Goal: Information Seeking & Learning: Find specific fact

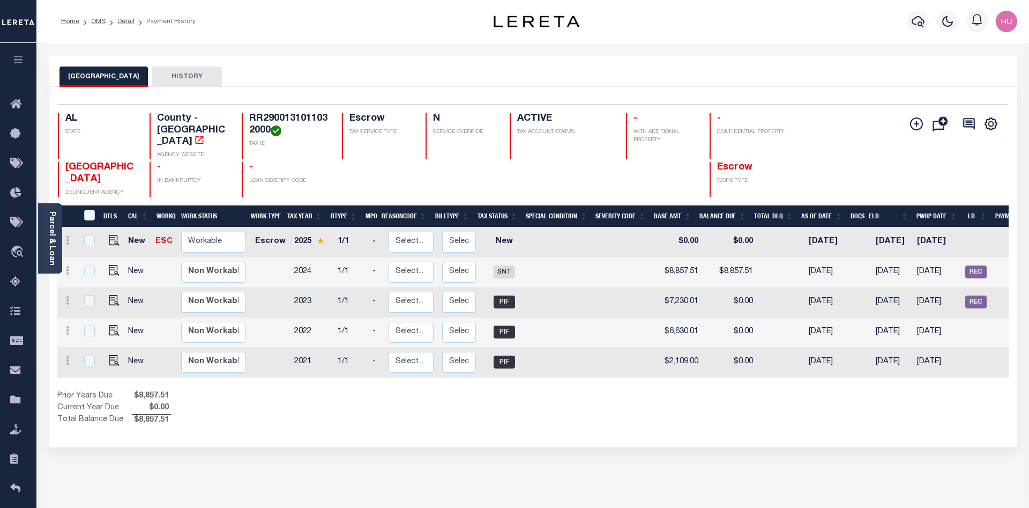
click at [274, 38] on div "Home OMS Detail Payment History" at bounding box center [532, 21] width 993 height 43
click at [127, 20] on link "Detail" at bounding box center [125, 21] width 17 height 6
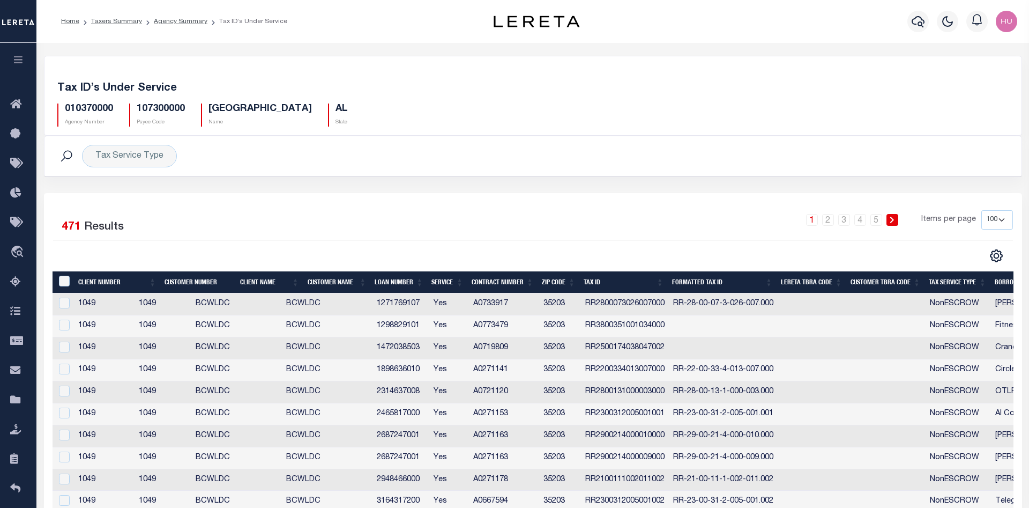
select select "100"
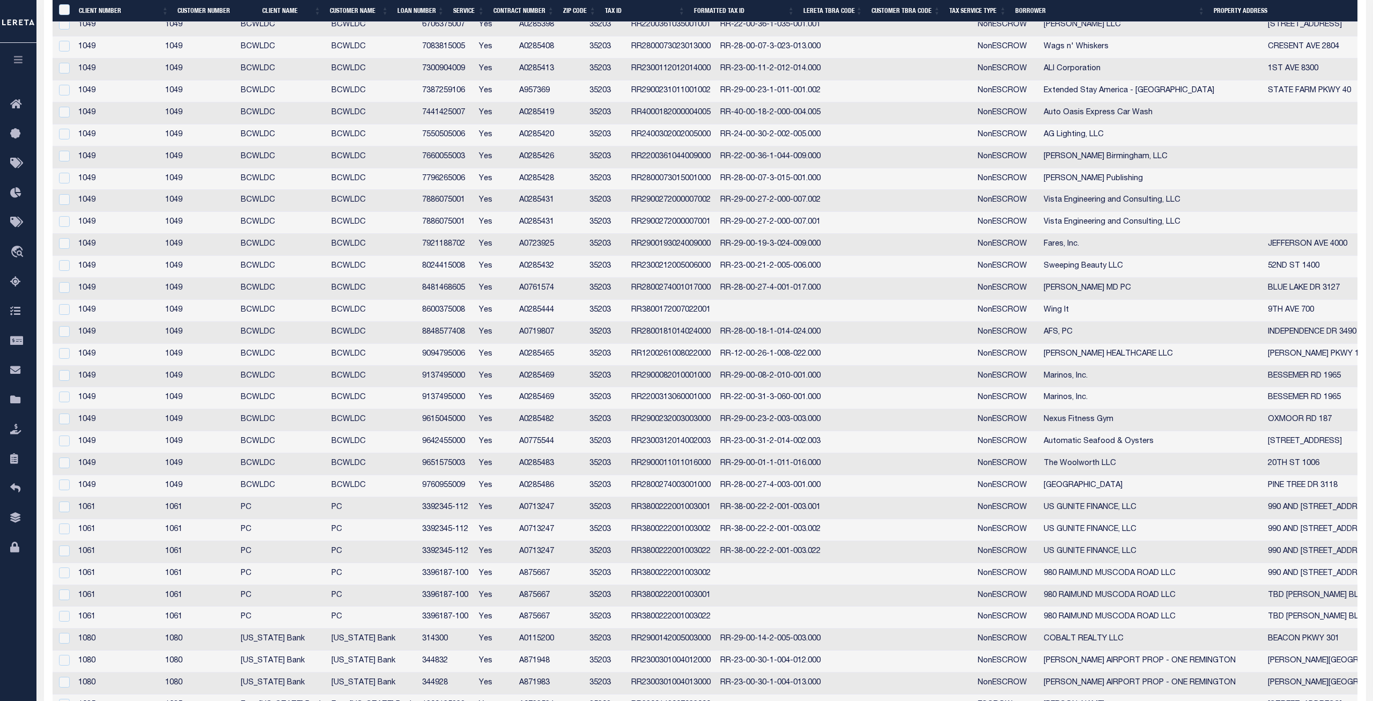
scroll to position [1069, 0]
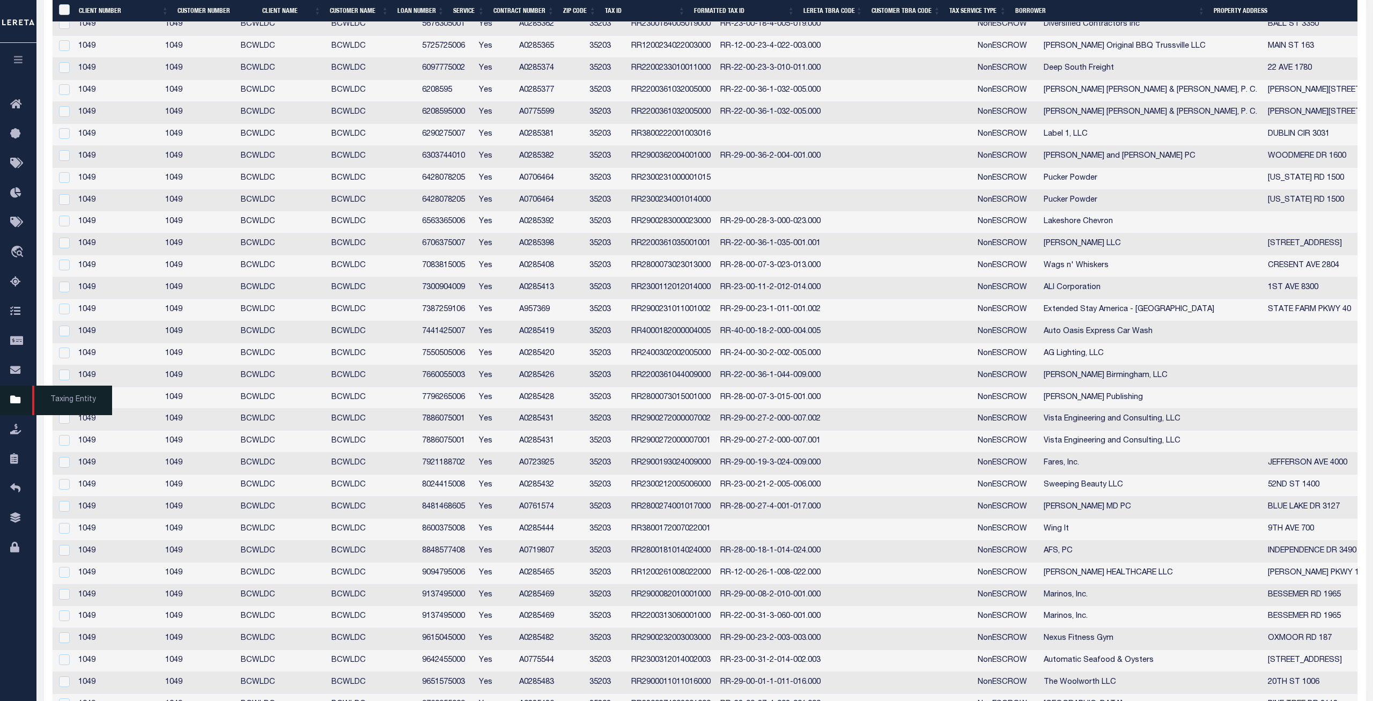
click at [15, 406] on icon at bounding box center [18, 400] width 17 height 13
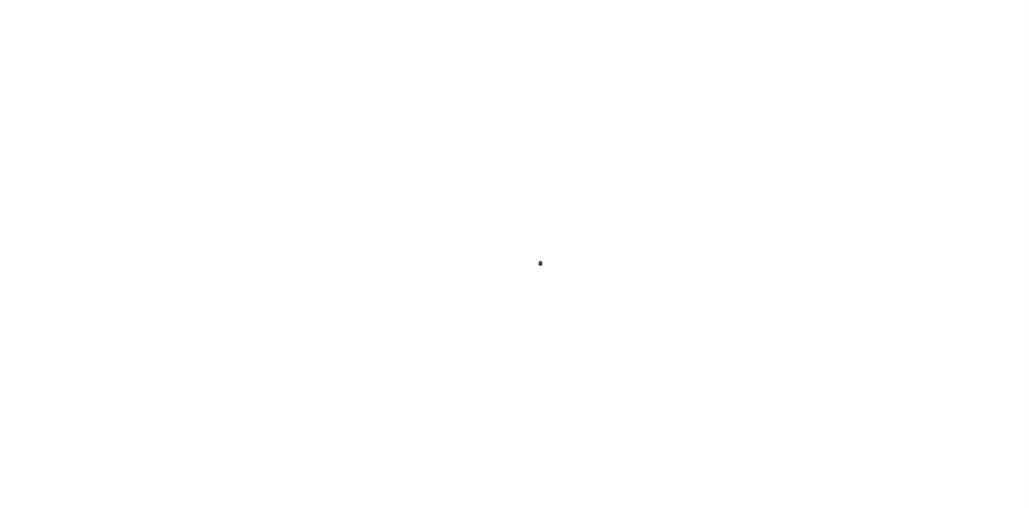
scroll to position [19, 0]
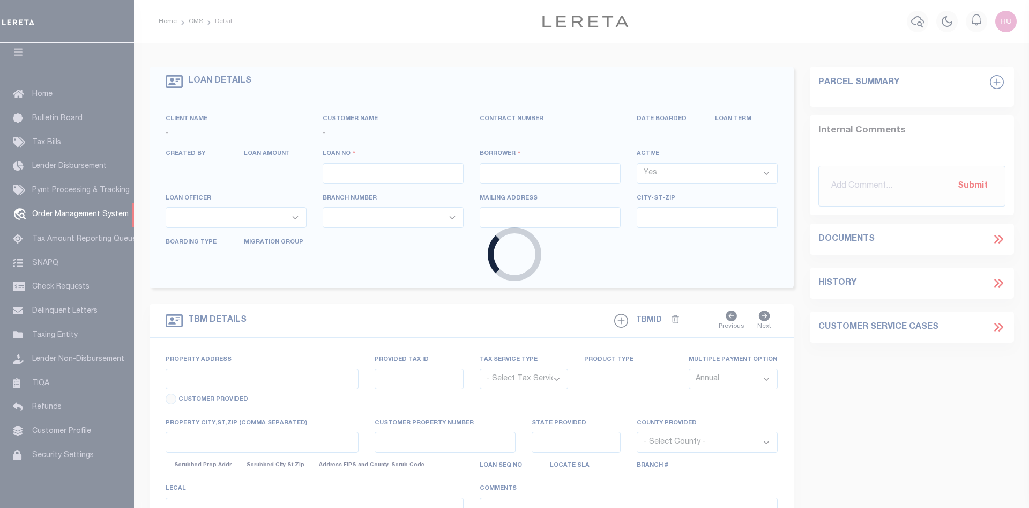
type input "2211004400"
type input "[PERSON_NAME]"
select select
type input "128 RIDGE RD"
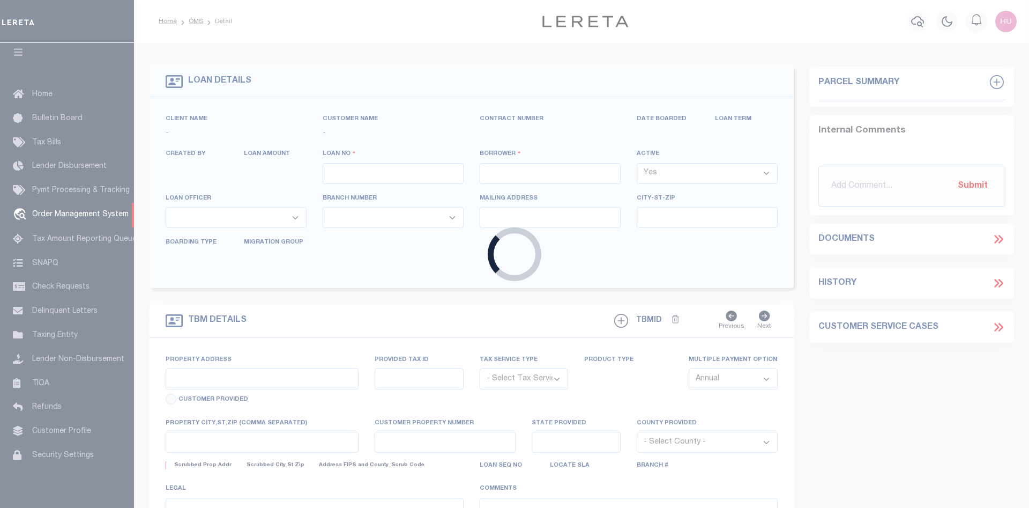
type input "HOMEWOOD AL 35209"
select select "10"
select select "Escrow"
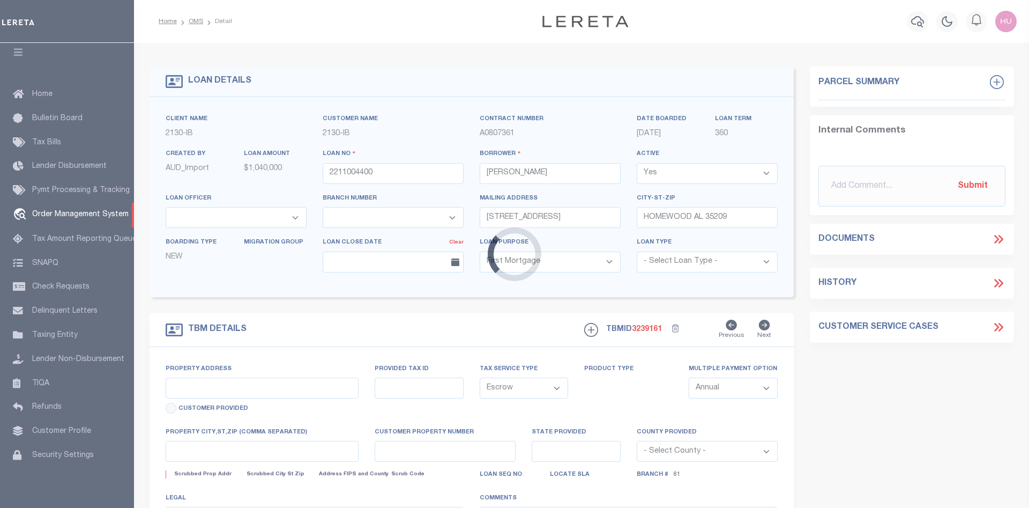
select select "4592"
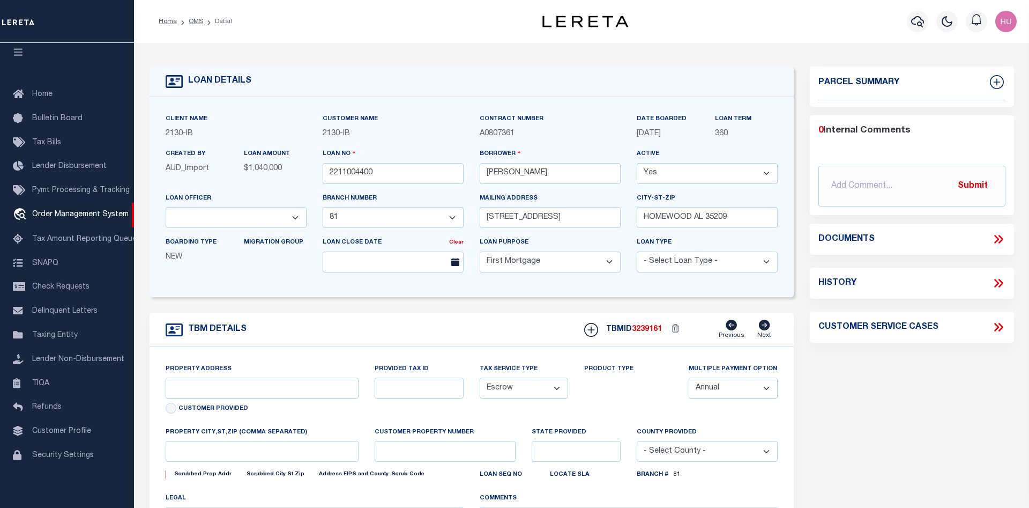
type input "128 RIDGE ROAD"
type input "29-00-13-1-011-032.000"
select select
type input "HOMEWOOD AL 35209"
type input "136351"
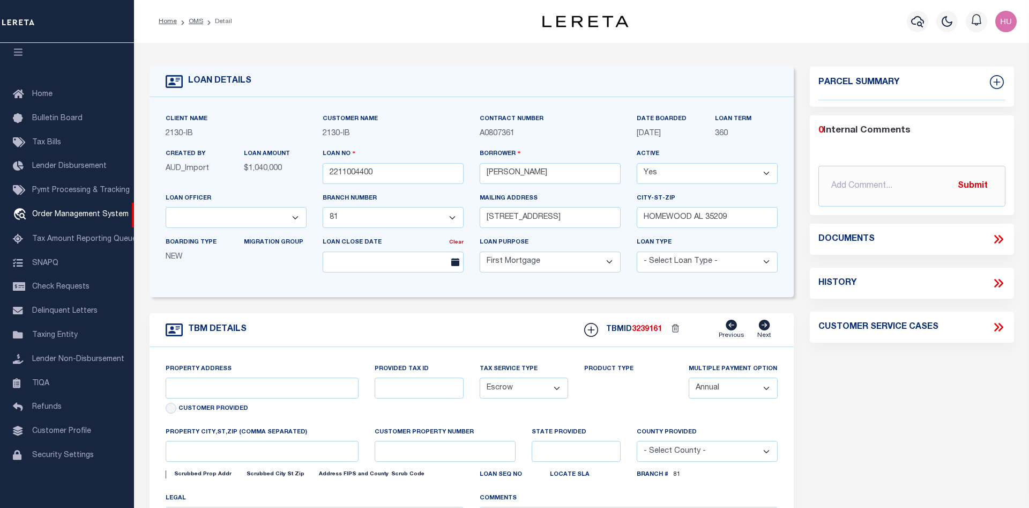
type input "AL"
select select
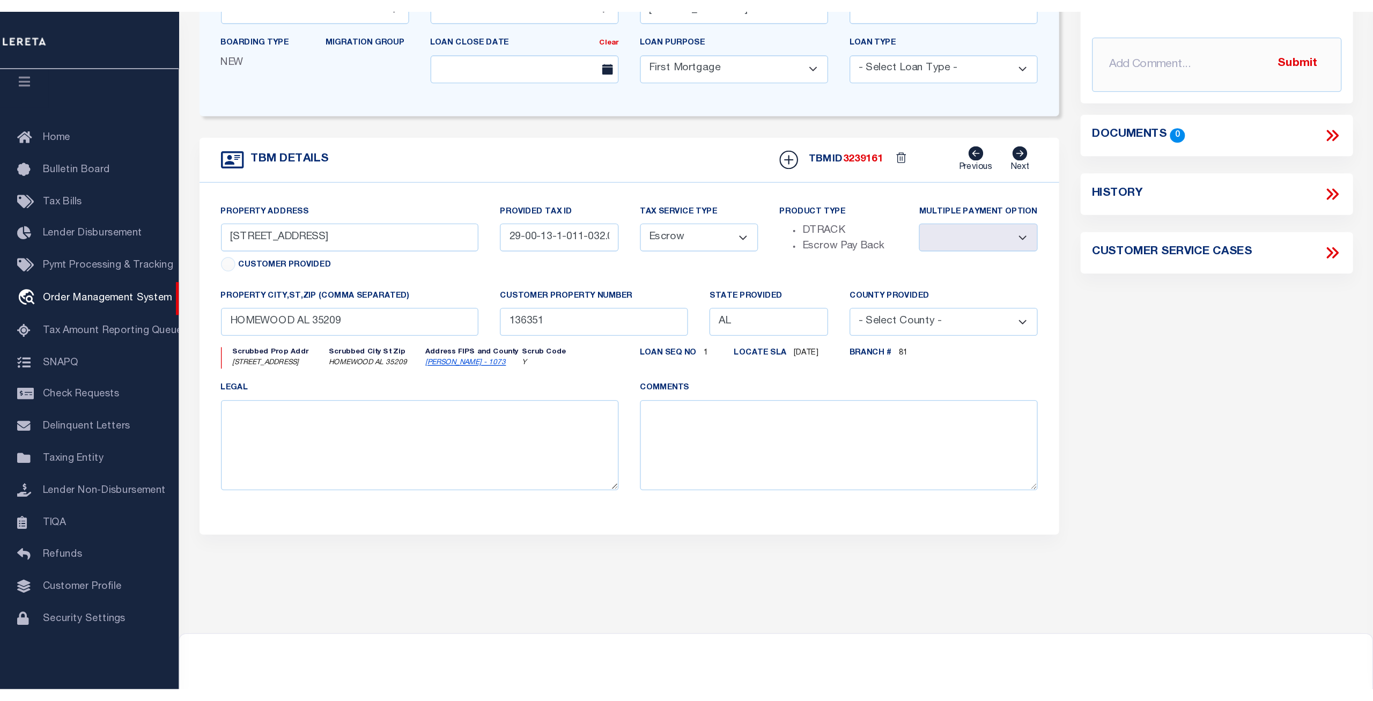
scroll to position [109, 0]
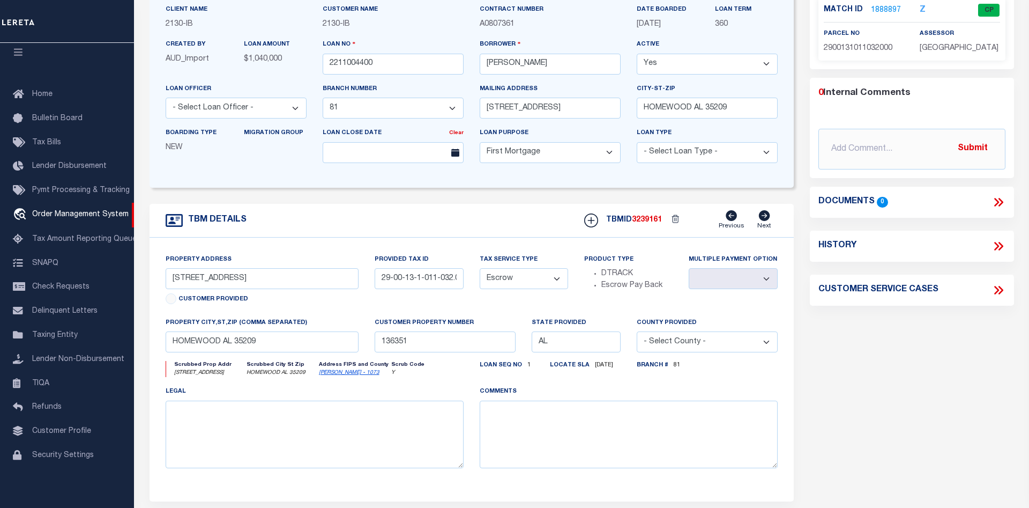
click at [892, 6] on link "1888897" at bounding box center [886, 10] width 30 height 11
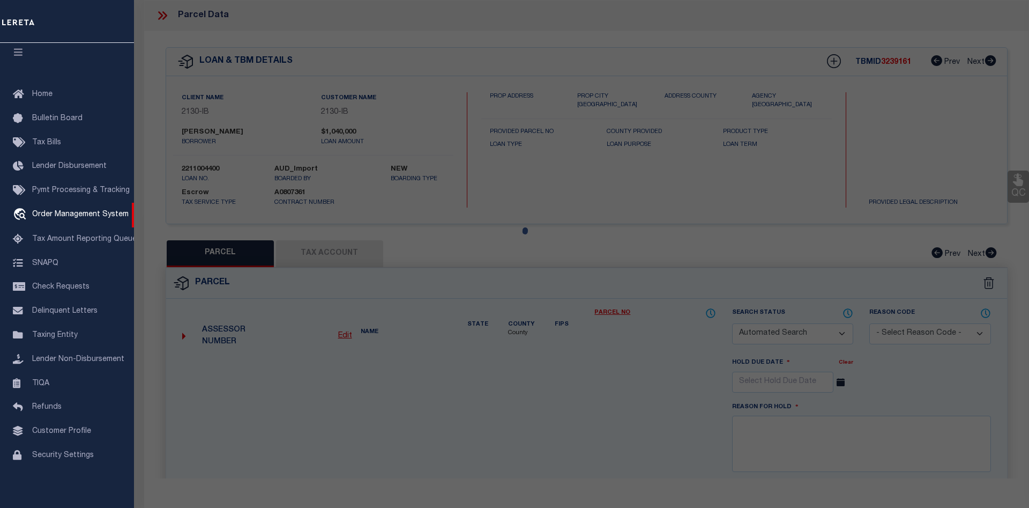
checkbox input "false"
select select "CP"
type input "JUROTICH ERIC S & JULIE F"
select select
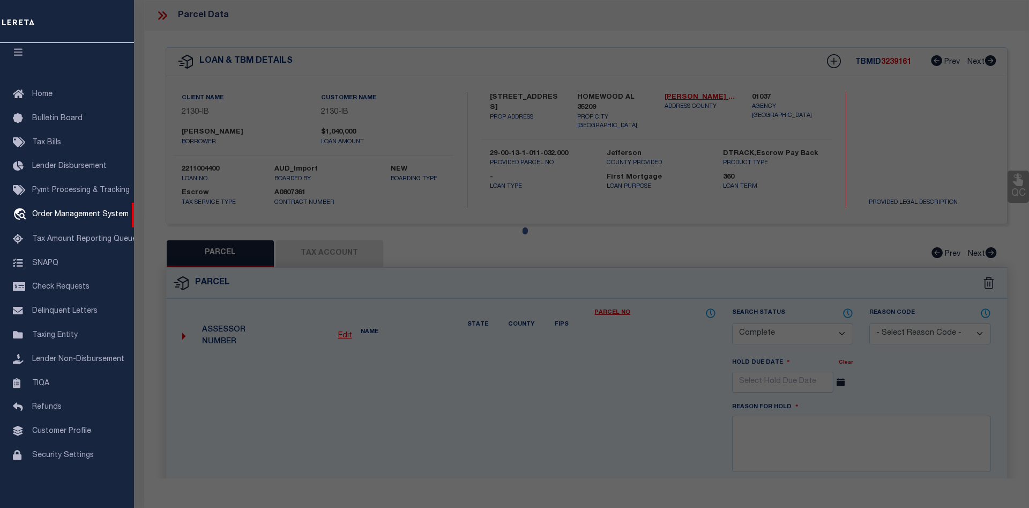
type input "128 RIDGE RD"
type input "HOMEWOOD AL 35209"
type textarea "POB 366.5 FT N OF THE NW INTER OF ROSELAND DR & RIDGE RD TH N 50 FT ALG RIDGE R…"
type textarea "Tax ID Special Project"
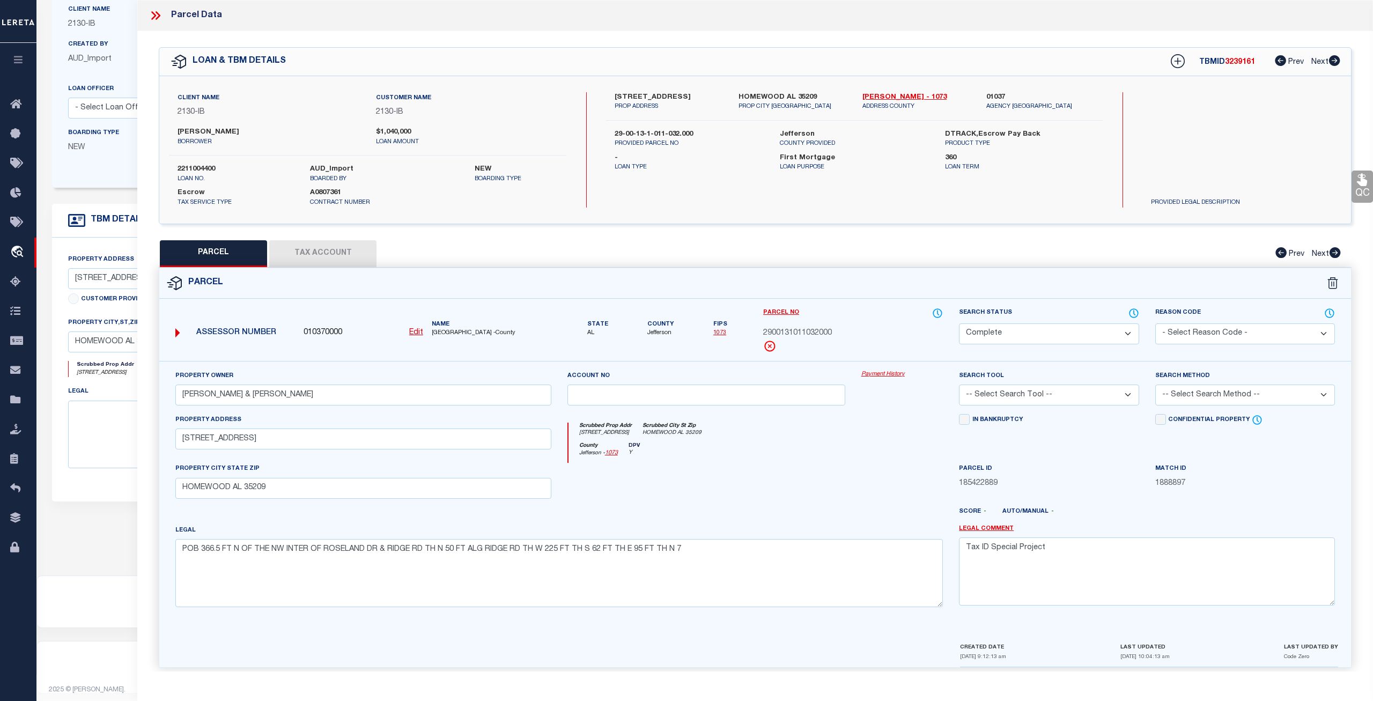
click at [343, 253] on button "Tax Account" at bounding box center [322, 253] width 107 height 27
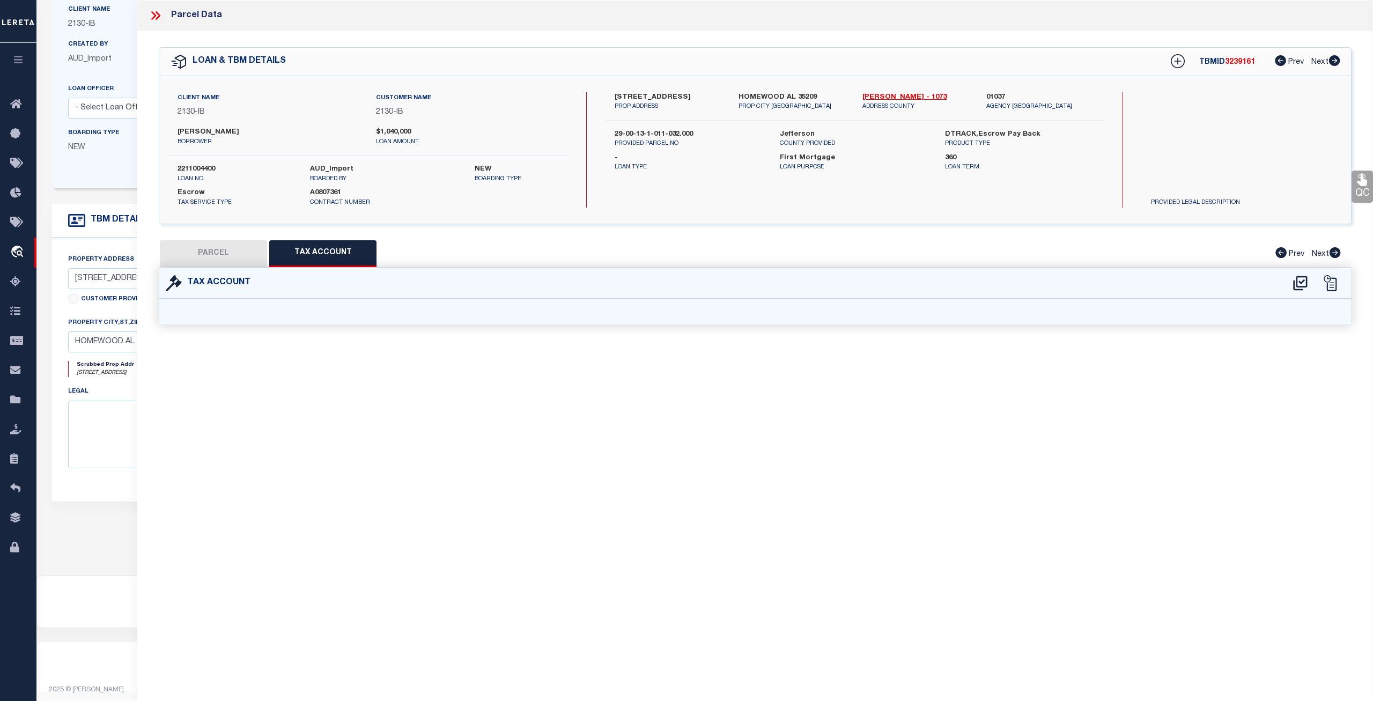
select select "100"
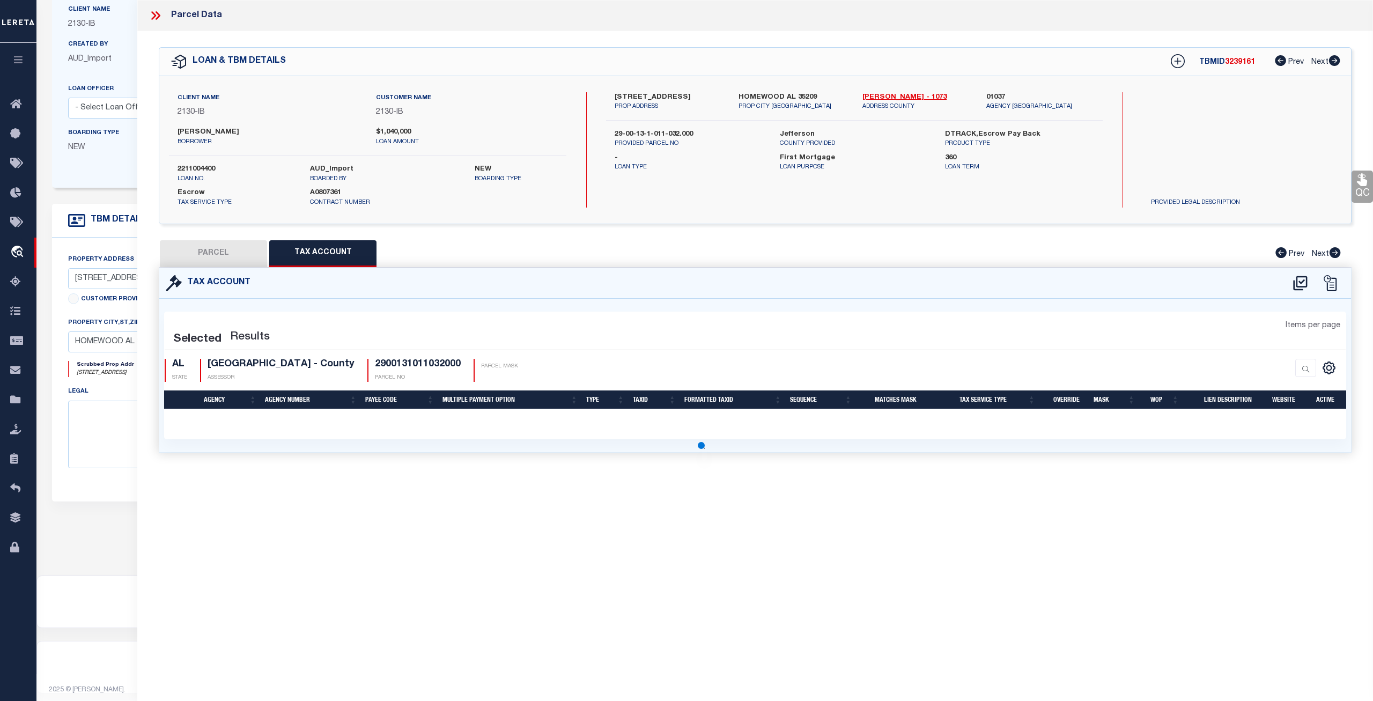
select select "100"
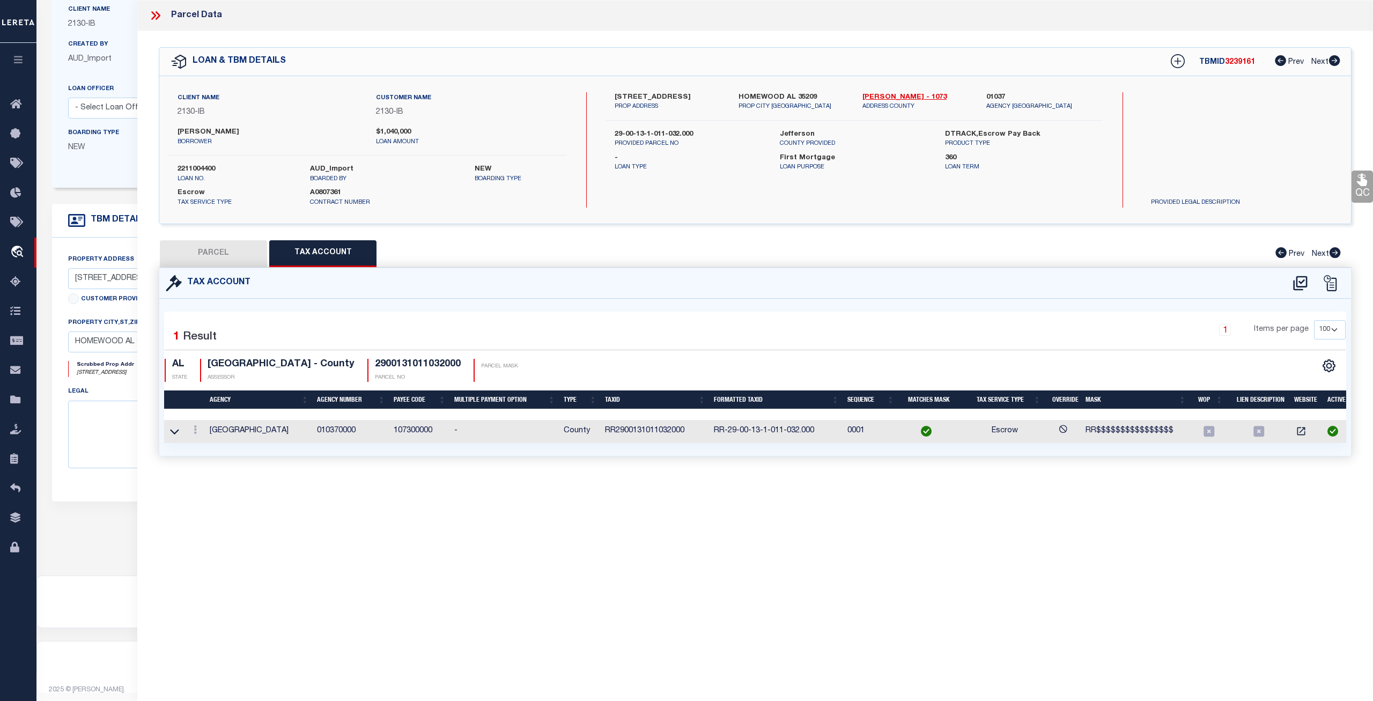
click at [407, 429] on td "107300000" at bounding box center [419, 431] width 61 height 23
copy td "107300000"
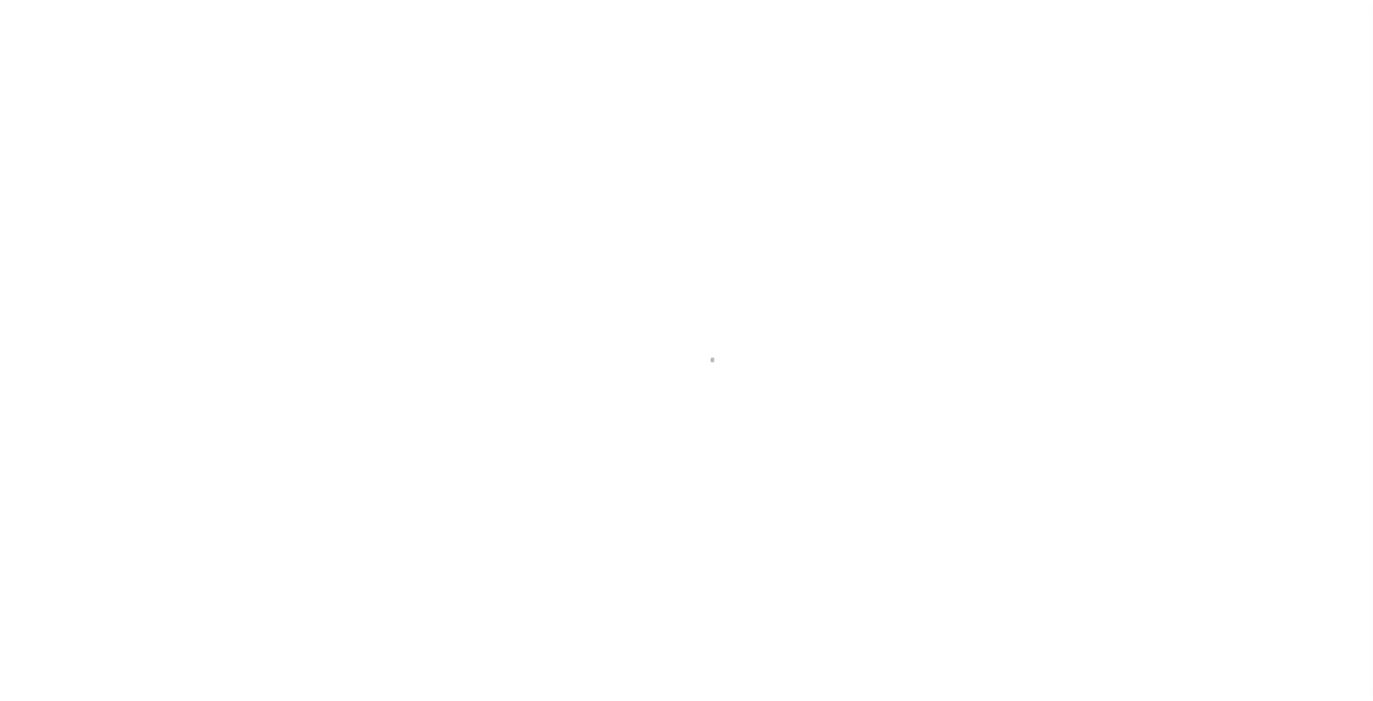
select select
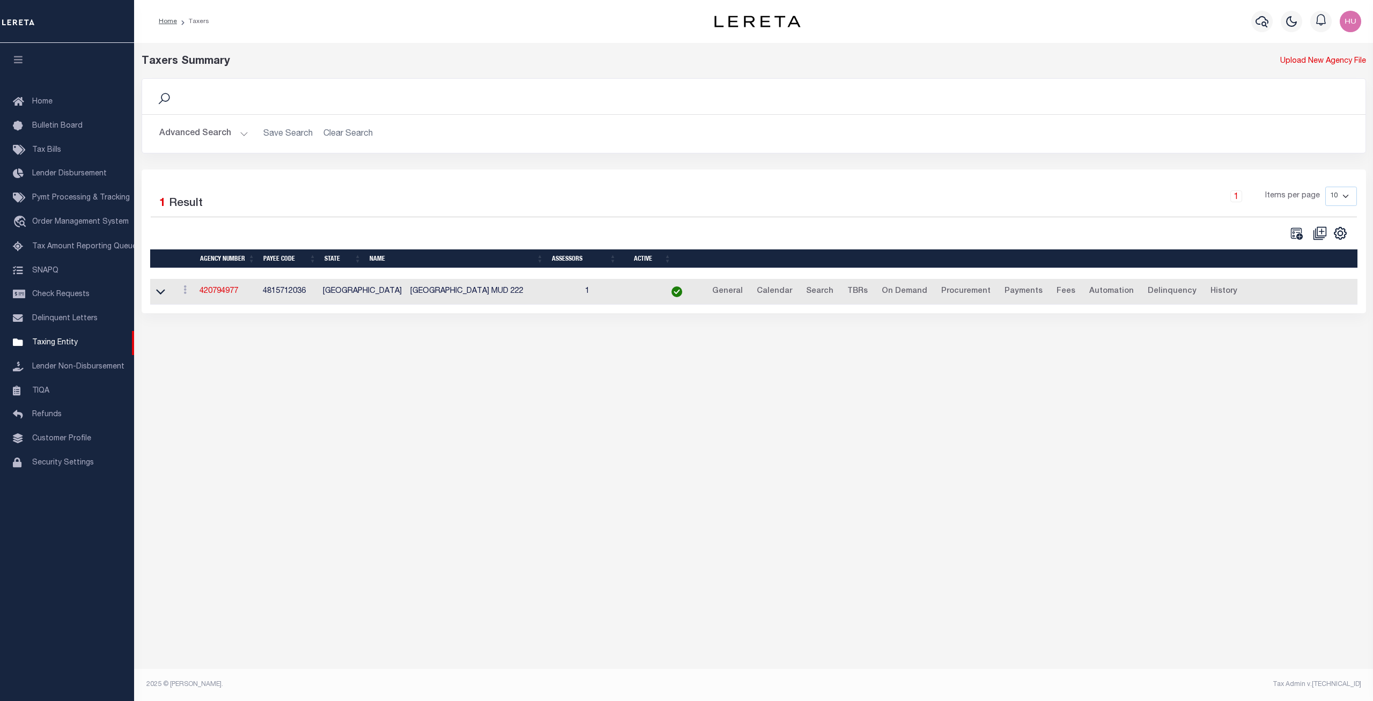
click at [213, 138] on button "Advanced Search" at bounding box center [203, 133] width 89 height 21
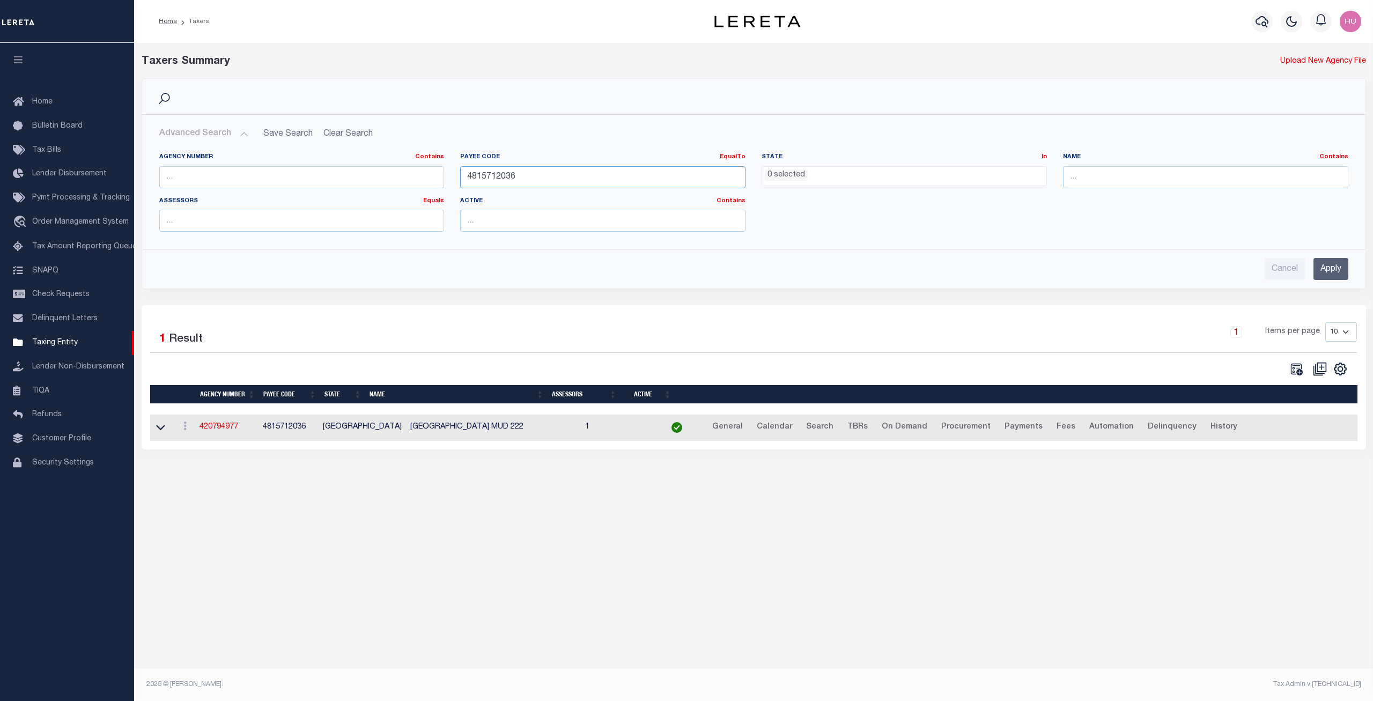
click at [487, 180] on input "4815712036" at bounding box center [602, 177] width 285 height 22
paste input "107300000"
type input "107300000"
click at [1335, 269] on input "Apply" at bounding box center [1330, 269] width 35 height 22
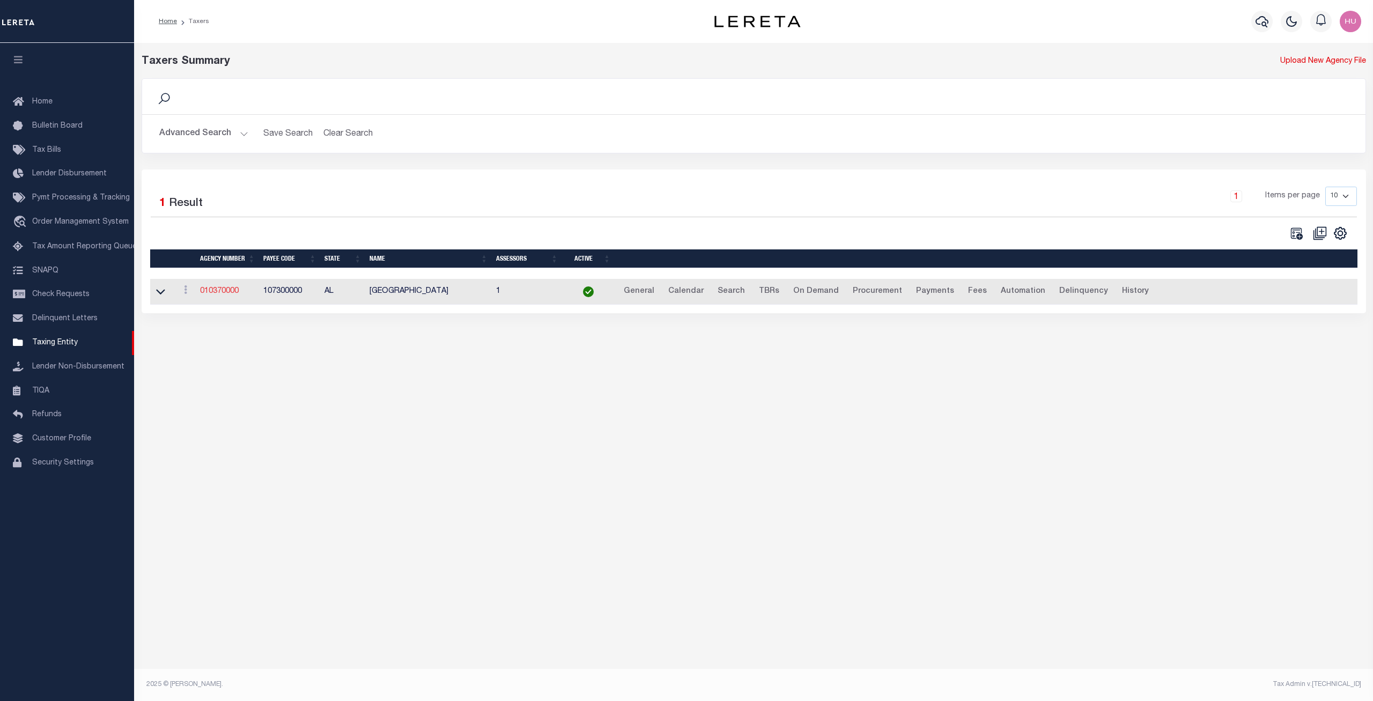
click at [230, 292] on link "010370000" at bounding box center [219, 291] width 39 height 8
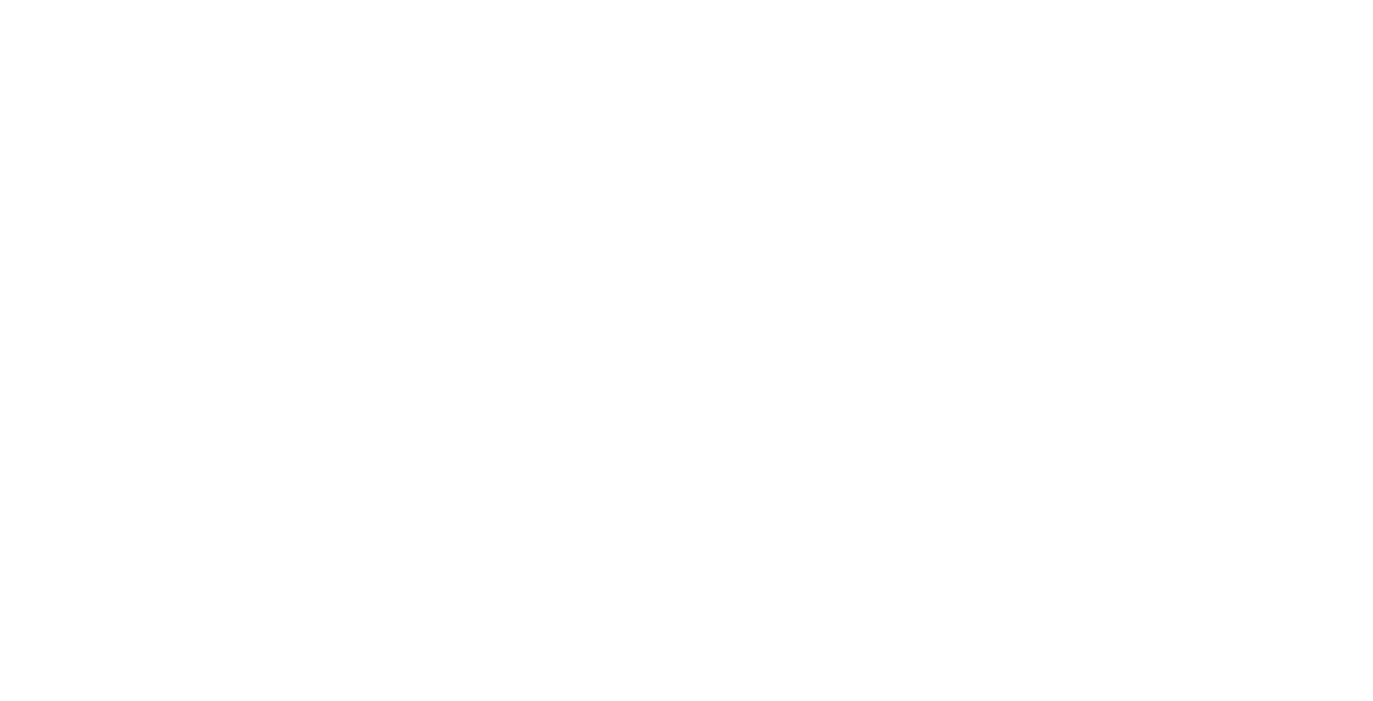
select select
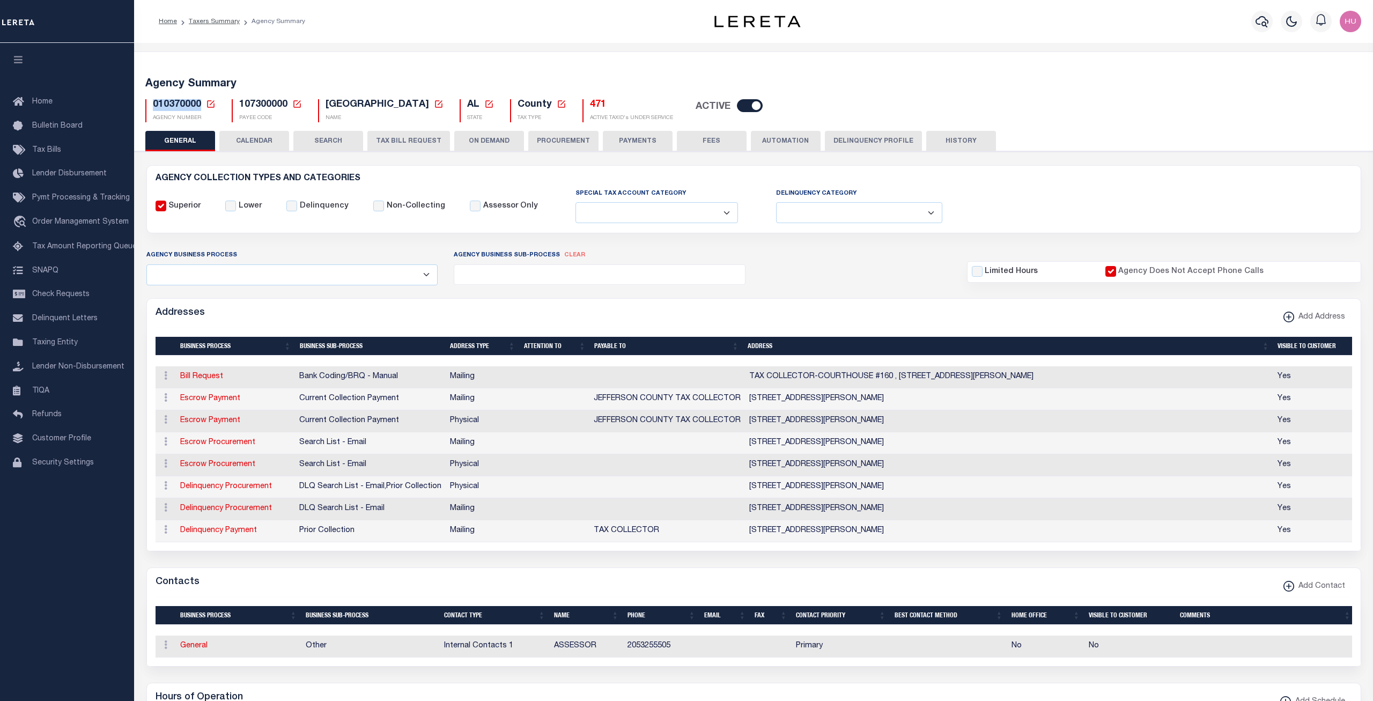
drag, startPoint x: 200, startPoint y: 107, endPoint x: 152, endPoint y: 106, distance: 48.3
click at [152, 106] on div "010370000 Agency Number Edit Cancel Ok New Agency Number Cancel Ok" at bounding box center [180, 110] width 70 height 23
copy span "010370000"
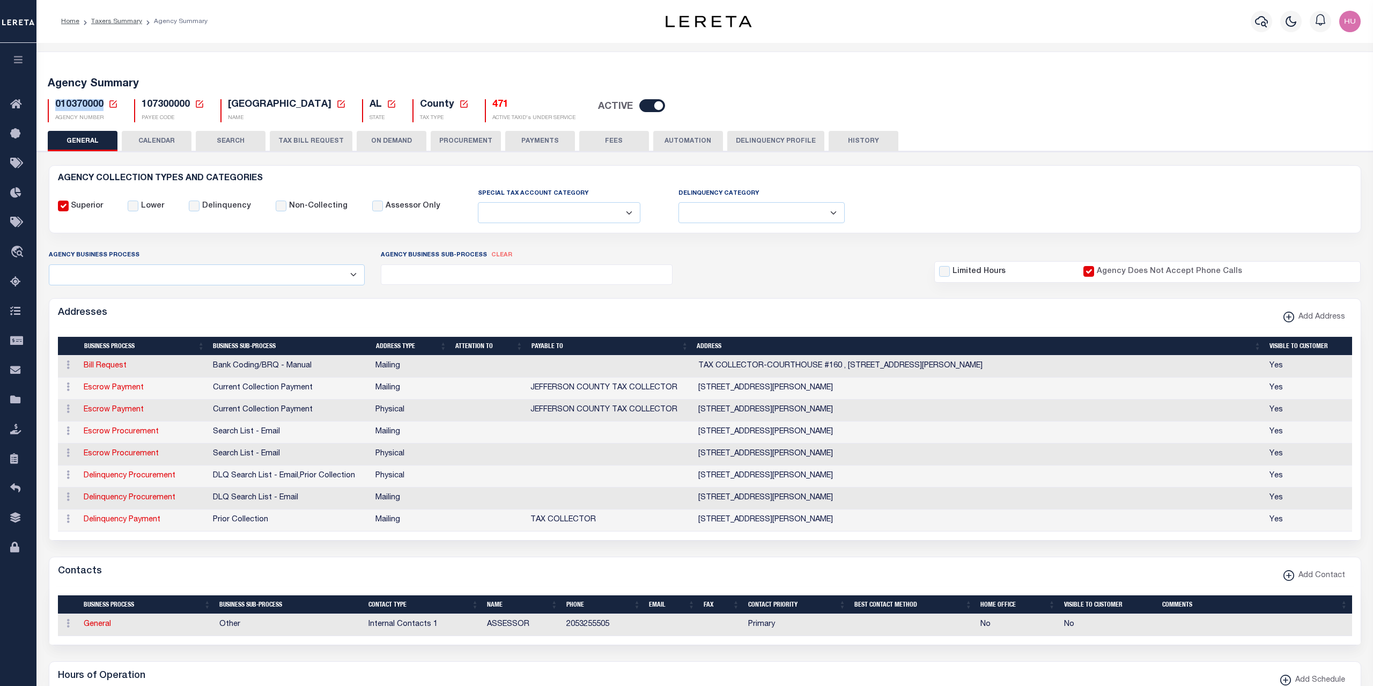
copy span "010370000"
